Goal: Transaction & Acquisition: Download file/media

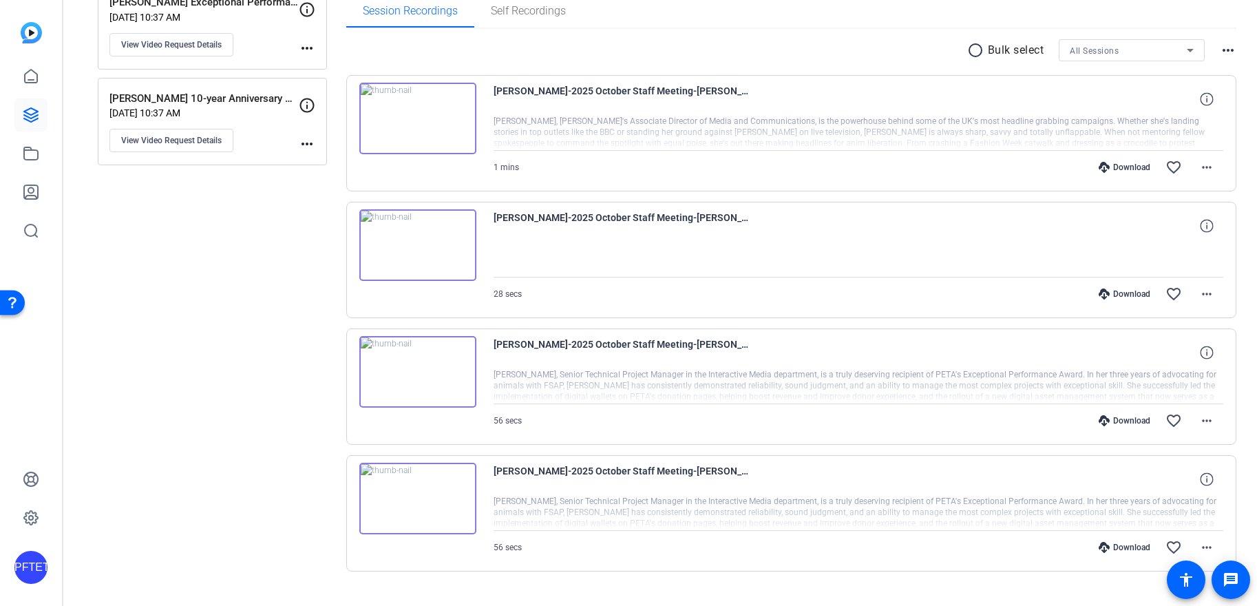
scroll to position [255, 0]
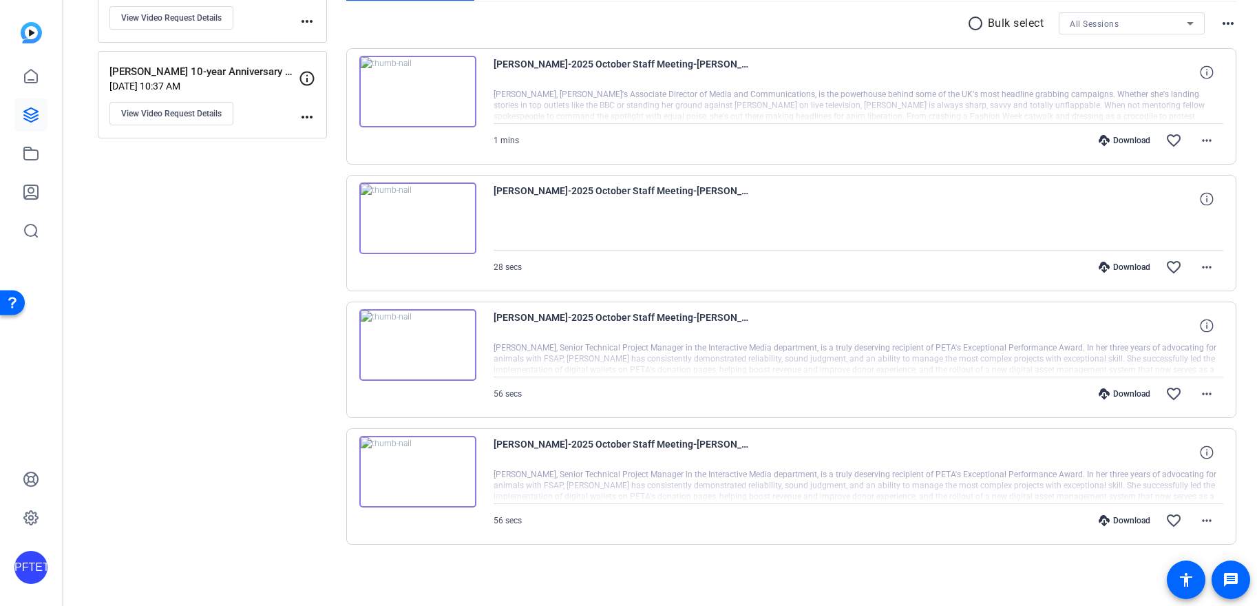
click at [434, 339] on img at bounding box center [417, 345] width 117 height 72
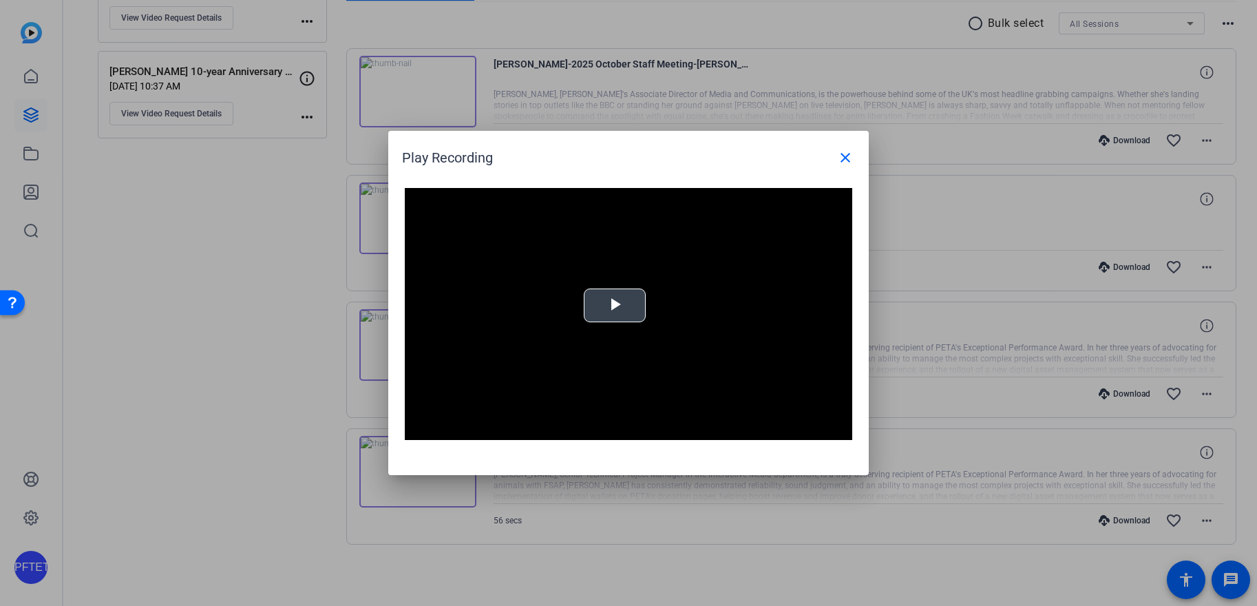
click at [615, 306] on span "Video Player" at bounding box center [615, 306] width 0 height 0
click at [837, 162] on mat-icon "close" at bounding box center [845, 157] width 17 height 17
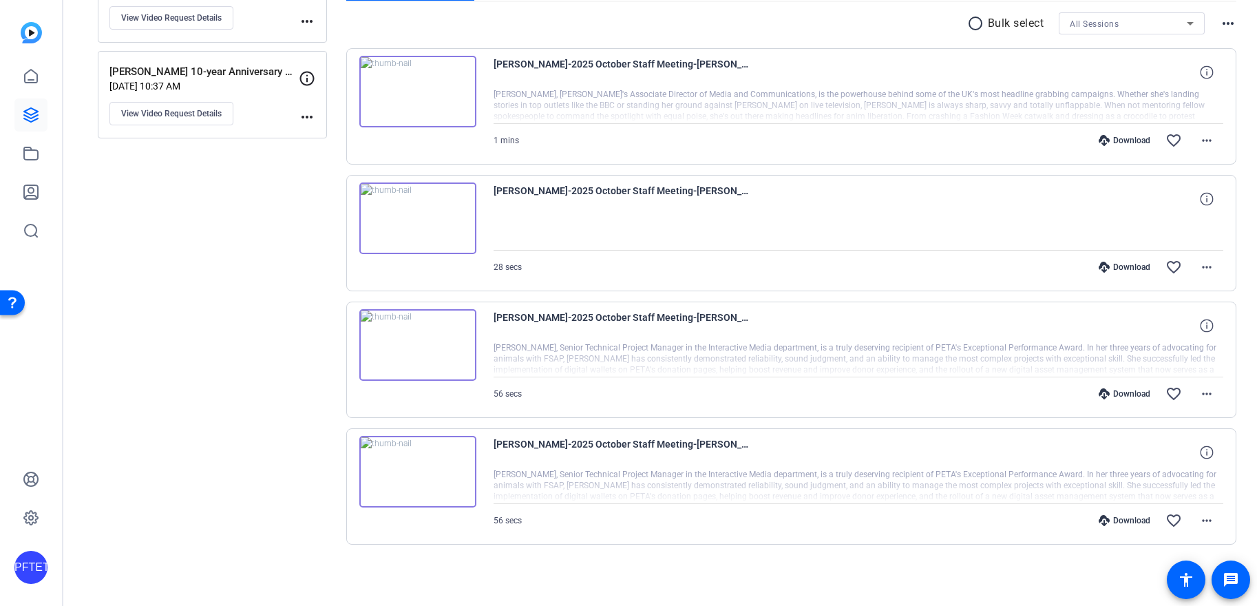
click at [1130, 390] on div "Download" at bounding box center [1124, 393] width 65 height 11
click at [425, 98] on img at bounding box center [417, 92] width 117 height 72
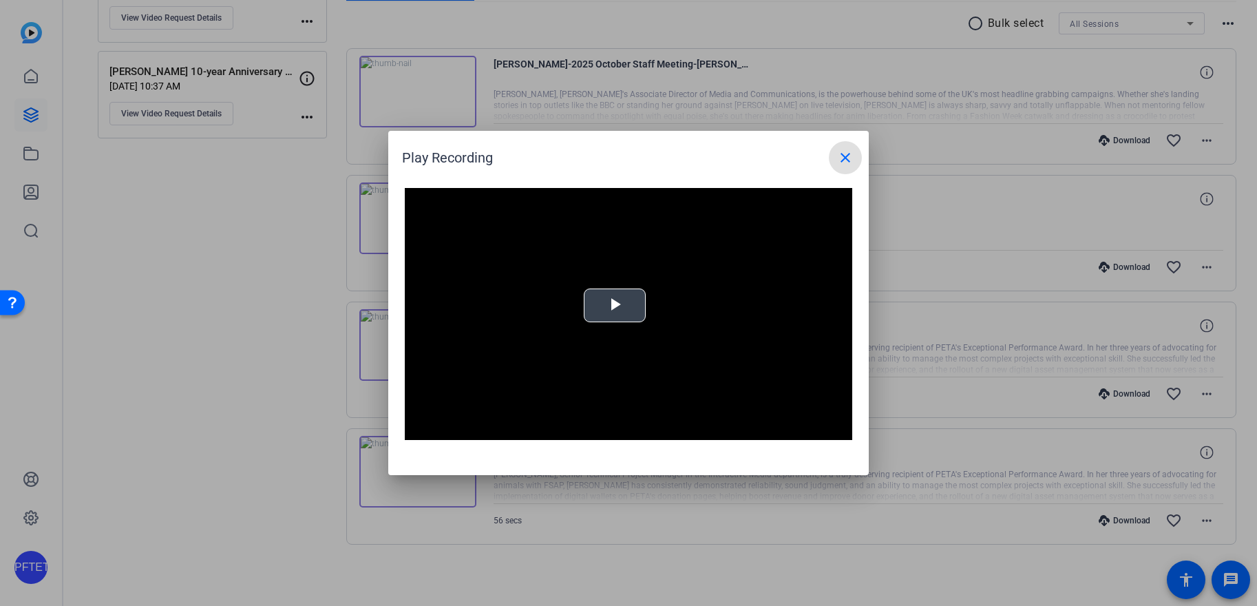
click at [615, 306] on span "Video Player" at bounding box center [615, 306] width 0 height 0
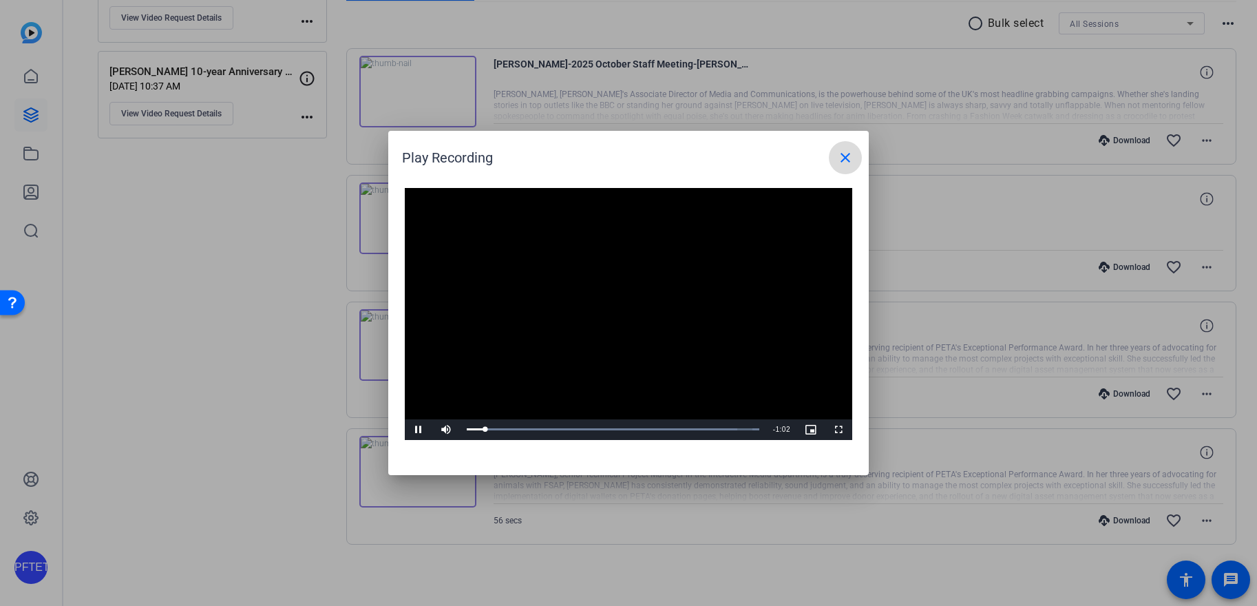
click at [837, 158] on mat-icon "close" at bounding box center [845, 157] width 17 height 17
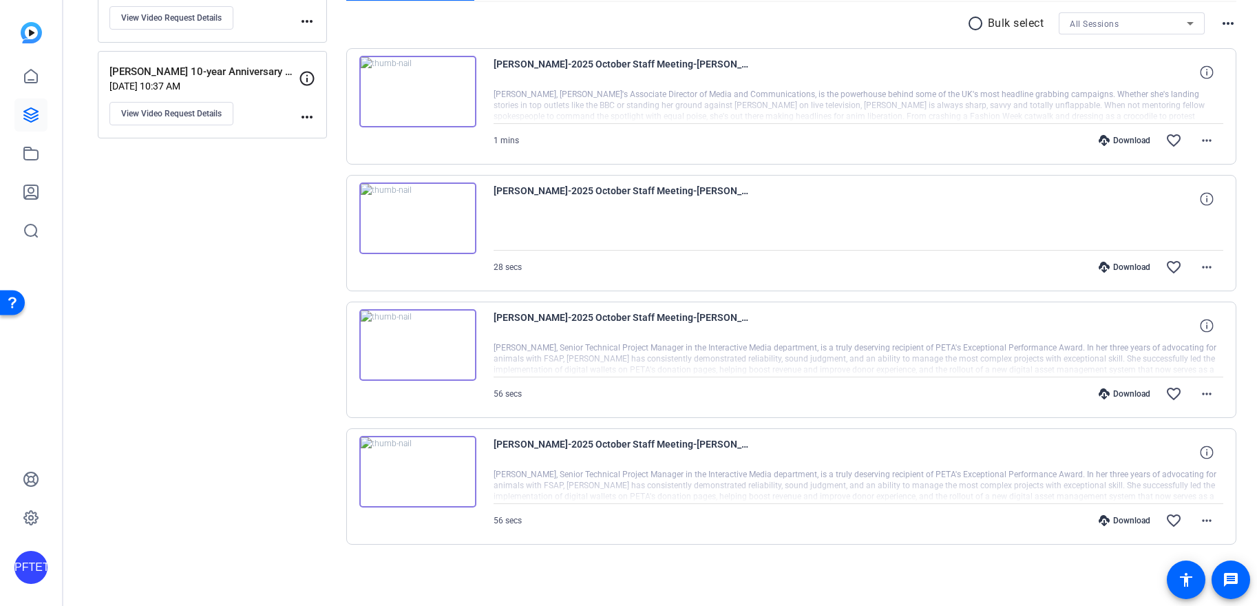
click at [1120, 263] on div "Download" at bounding box center [1124, 267] width 65 height 11
click at [1116, 141] on div "Download" at bounding box center [1124, 140] width 65 height 11
